Goal: Navigation & Orientation: Find specific page/section

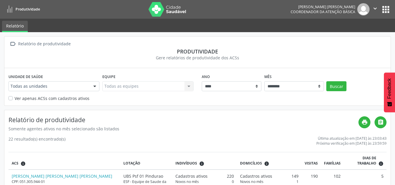
click at [388, 10] on button "apps" at bounding box center [386, 9] width 10 height 10
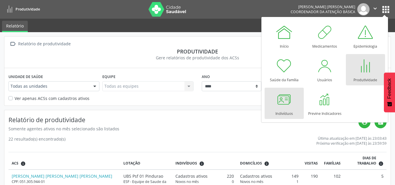
click at [291, 111] on div "Indivíduos" at bounding box center [285, 112] width 18 height 8
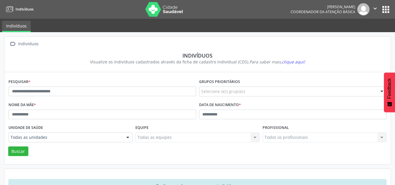
click at [387, 11] on button "apps" at bounding box center [386, 9] width 10 height 10
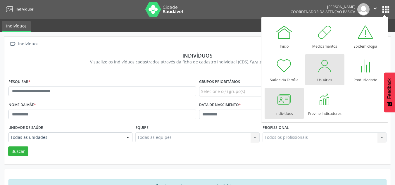
click at [327, 76] on div "Usuários" at bounding box center [324, 79] width 15 height 8
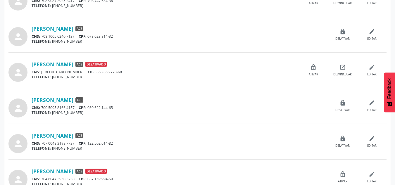
scroll to position [501, 0]
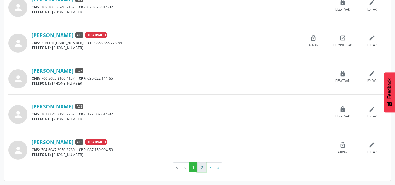
click at [200, 167] on button "2" at bounding box center [201, 168] width 9 height 10
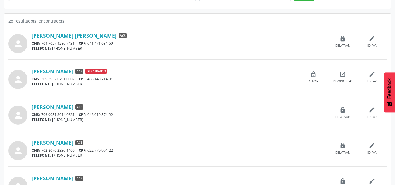
scroll to position [0, 0]
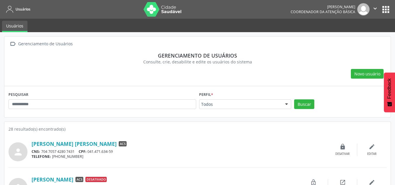
click at [370, 6] on button "" at bounding box center [375, 9] width 11 height 12
click at [338, 13] on span "Coordenador da Atenção Básica" at bounding box center [323, 11] width 65 height 5
click at [388, 13] on button "apps" at bounding box center [386, 9] width 10 height 10
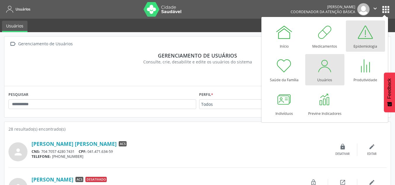
click at [375, 45] on div "Epidemiologia" at bounding box center [366, 45] width 24 height 8
